Goal: Navigation & Orientation: Find specific page/section

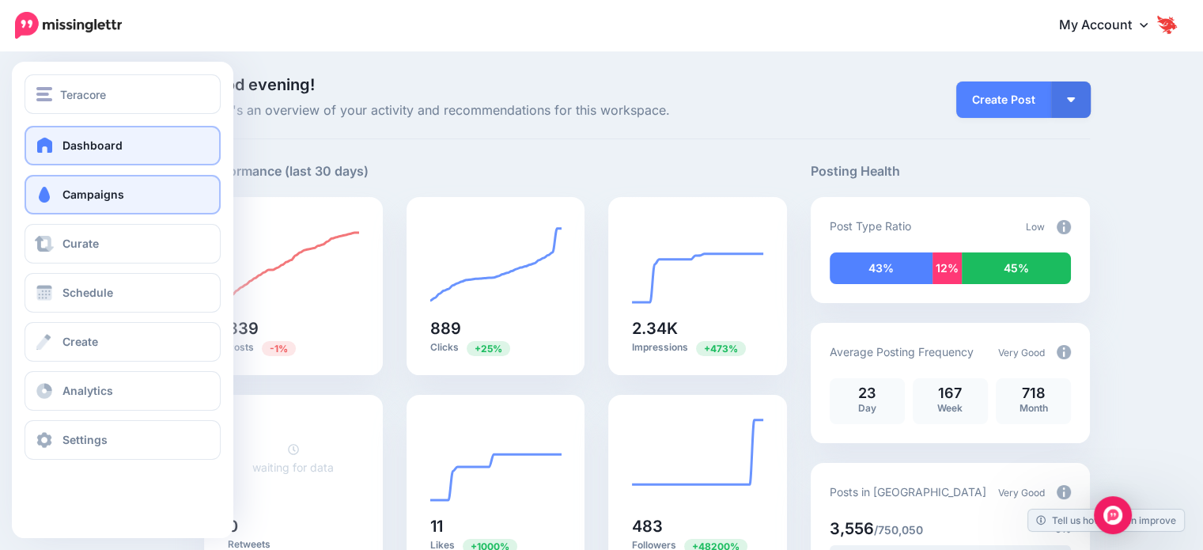
click at [73, 203] on link "Campaigns" at bounding box center [123, 195] width 196 height 40
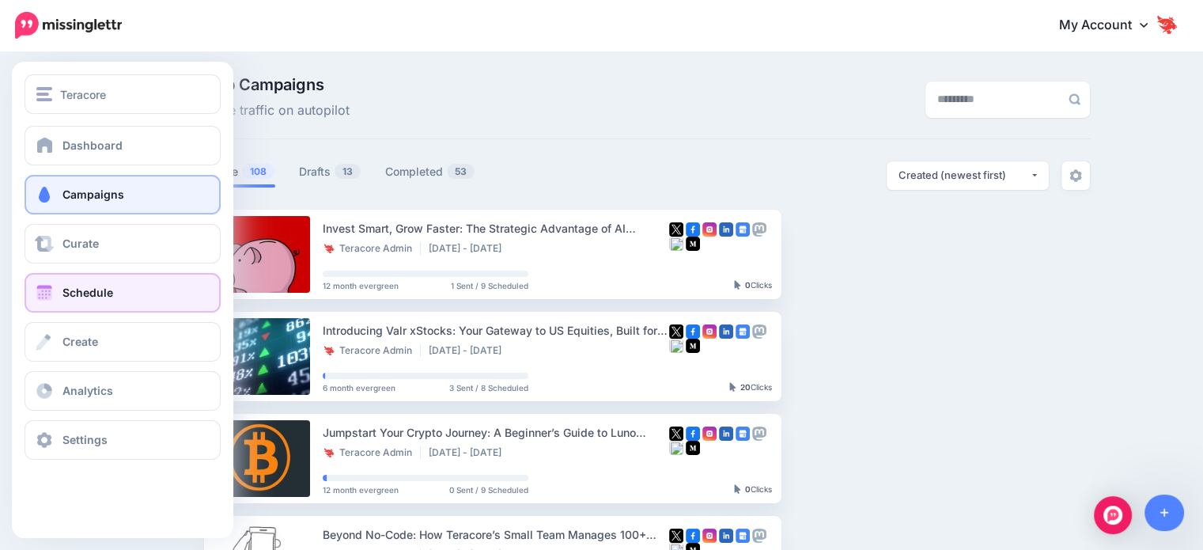
click at [108, 287] on span "Schedule" at bounding box center [87, 291] width 51 height 13
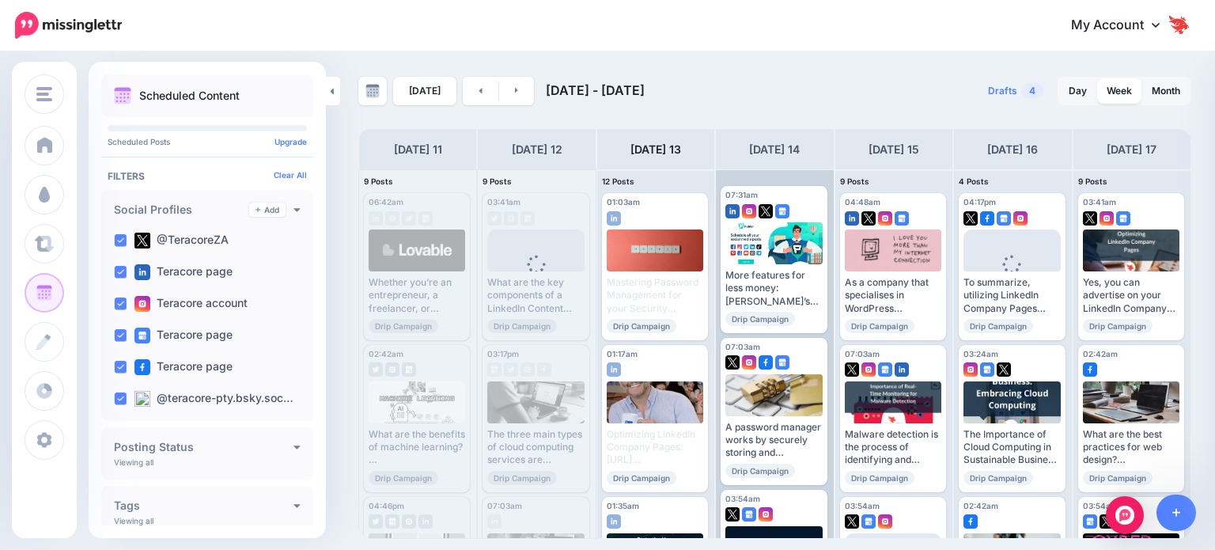
scroll to position [3, 0]
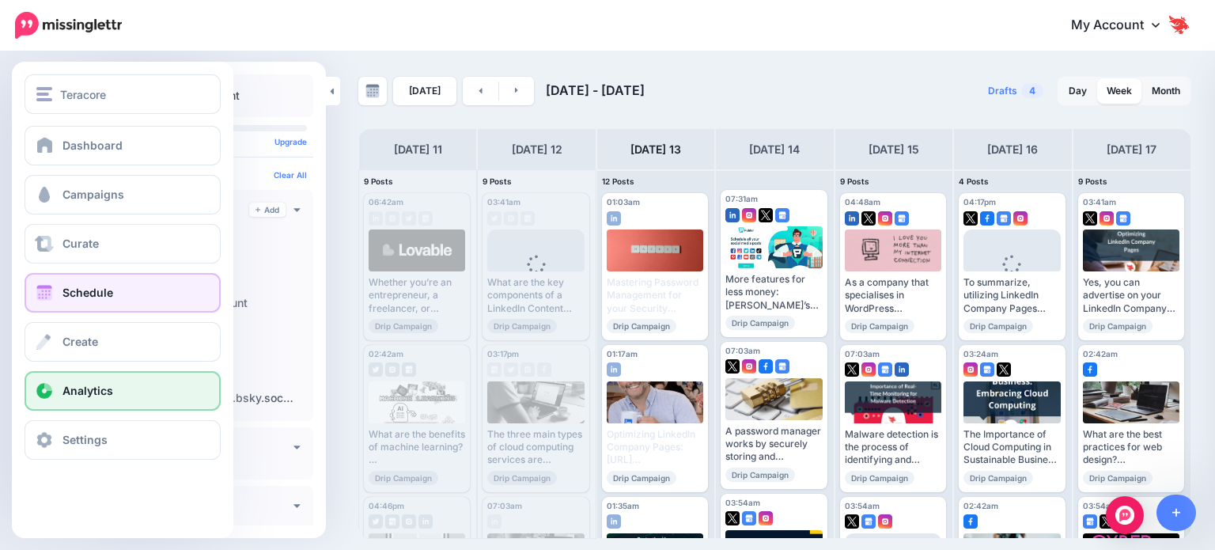
click at [77, 389] on span "Analytics" at bounding box center [87, 390] width 51 height 13
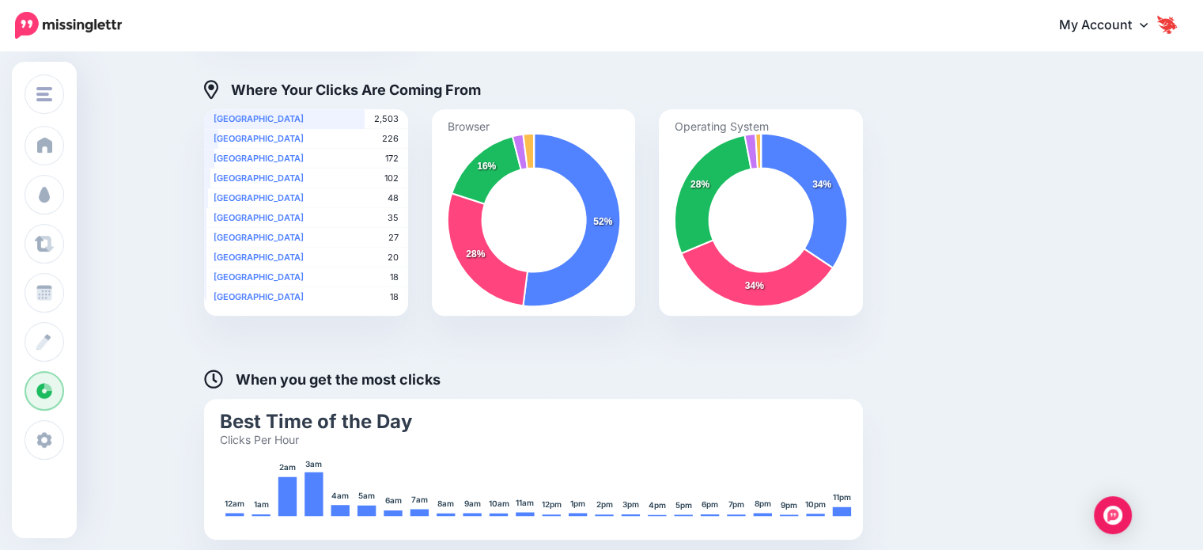
scroll to position [316, 0]
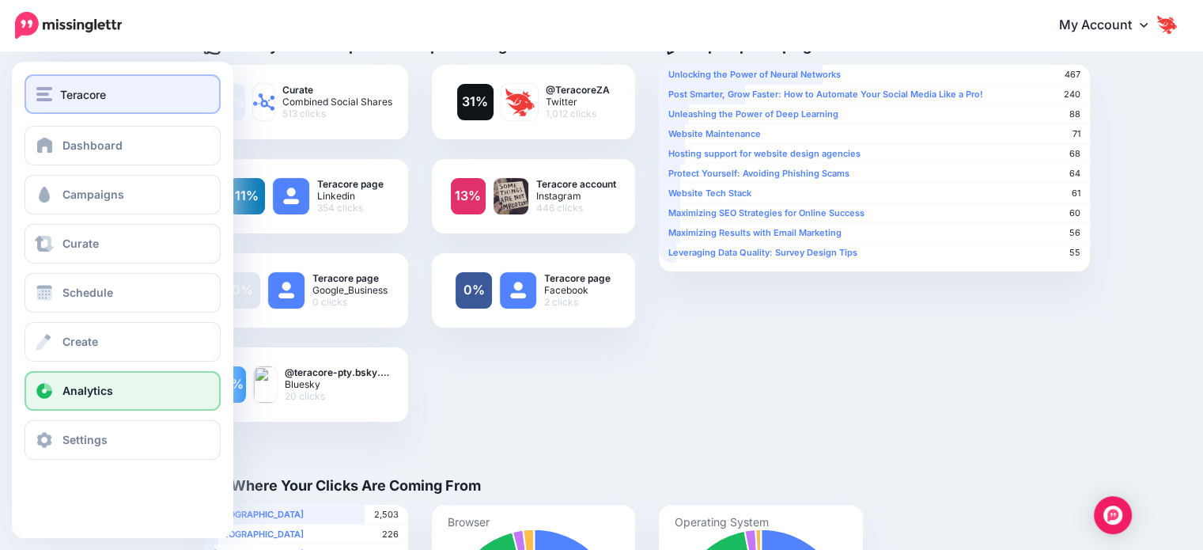
click at [82, 101] on span "Teracore" at bounding box center [83, 94] width 46 height 18
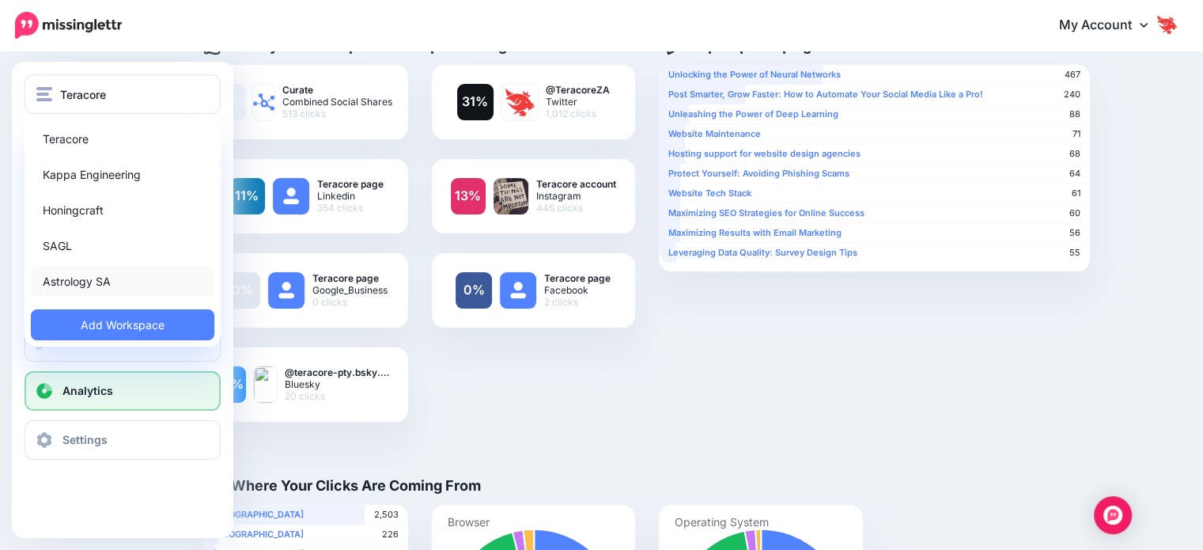
click at [123, 281] on link "Astrology SA" at bounding box center [122, 281] width 183 height 31
